Goal: Task Accomplishment & Management: Manage account settings

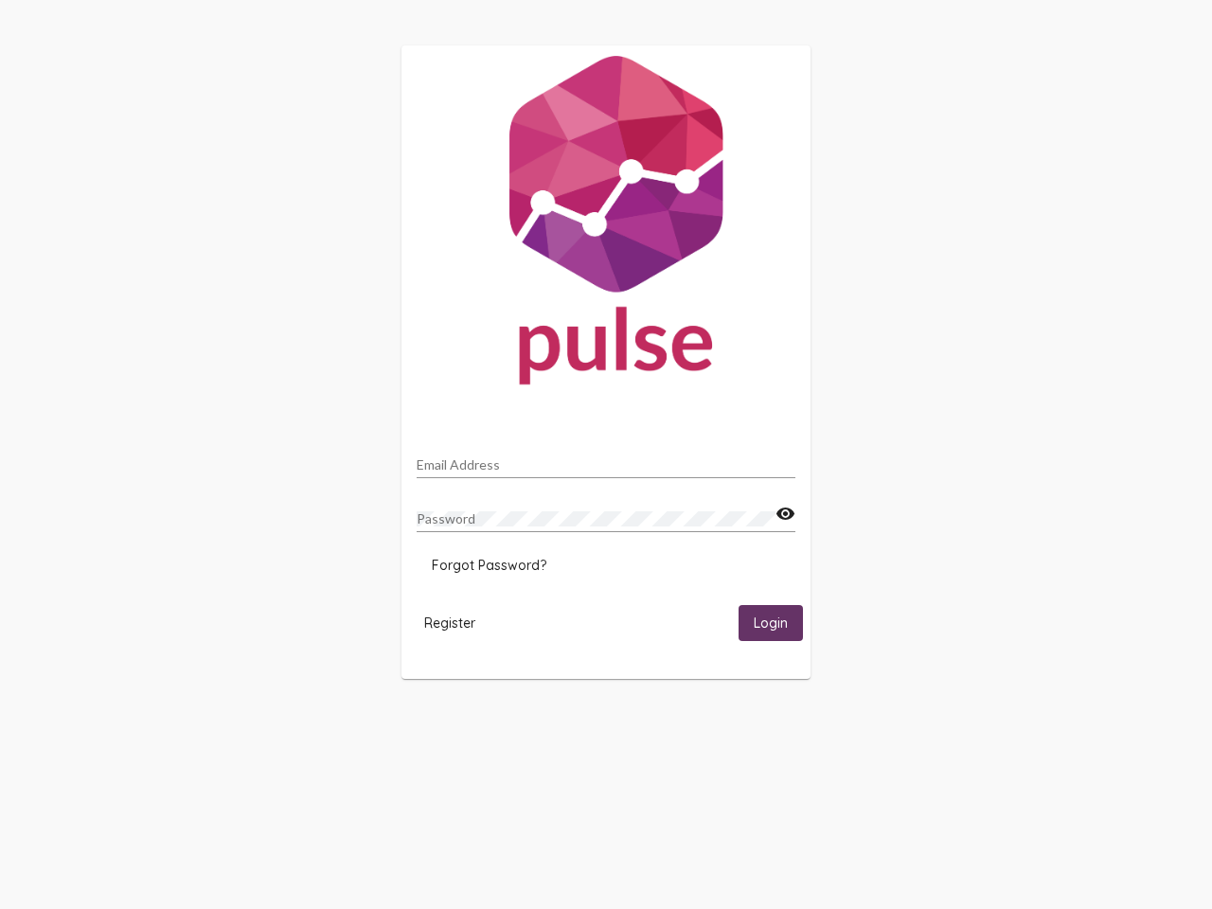
click at [606, 459] on input "Email Address" at bounding box center [606, 465] width 379 height 15
click at [785, 514] on mat-icon "visibility" at bounding box center [786, 514] width 20 height 23
click at [489, 565] on span "Forgot Password?" at bounding box center [489, 565] width 115 height 17
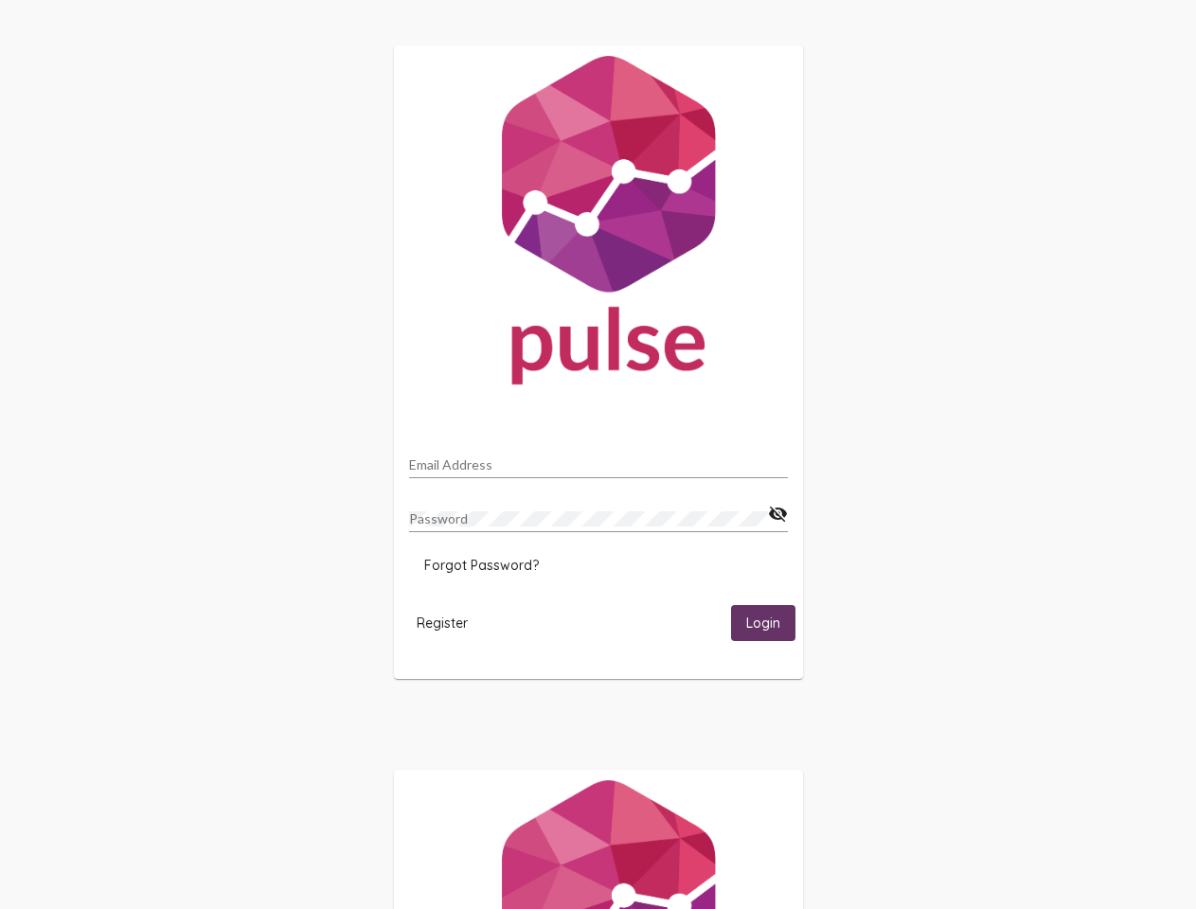
click at [450, 622] on span "Register" at bounding box center [442, 623] width 51 height 17
click at [771, 622] on html "Email Address Password visibility_off Forgot Password? Register Login" at bounding box center [598, 613] width 1196 height 1227
